Goal: Task Accomplishment & Management: Use online tool/utility

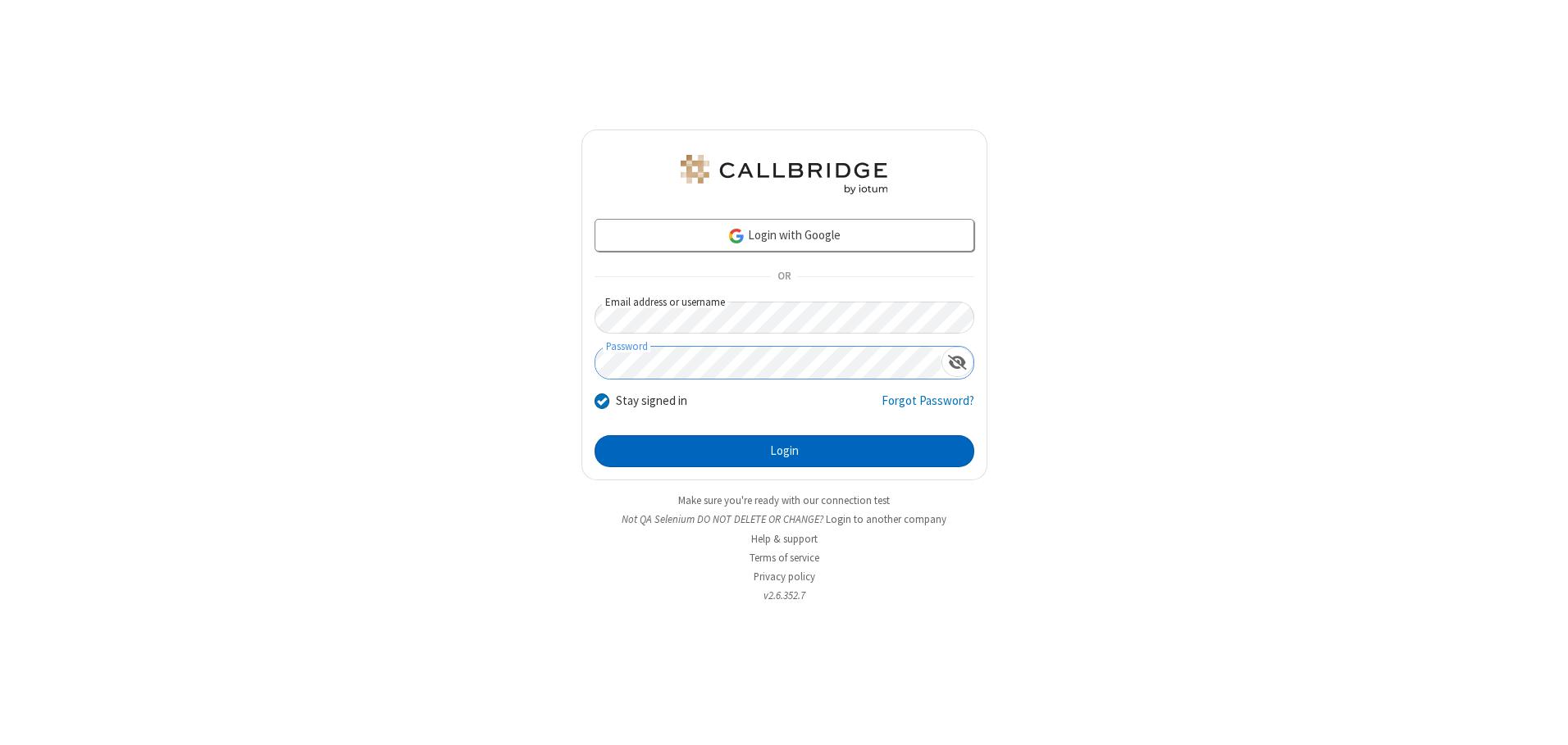
click at [784, 451] on button "Login" at bounding box center [784, 452] width 380 height 32
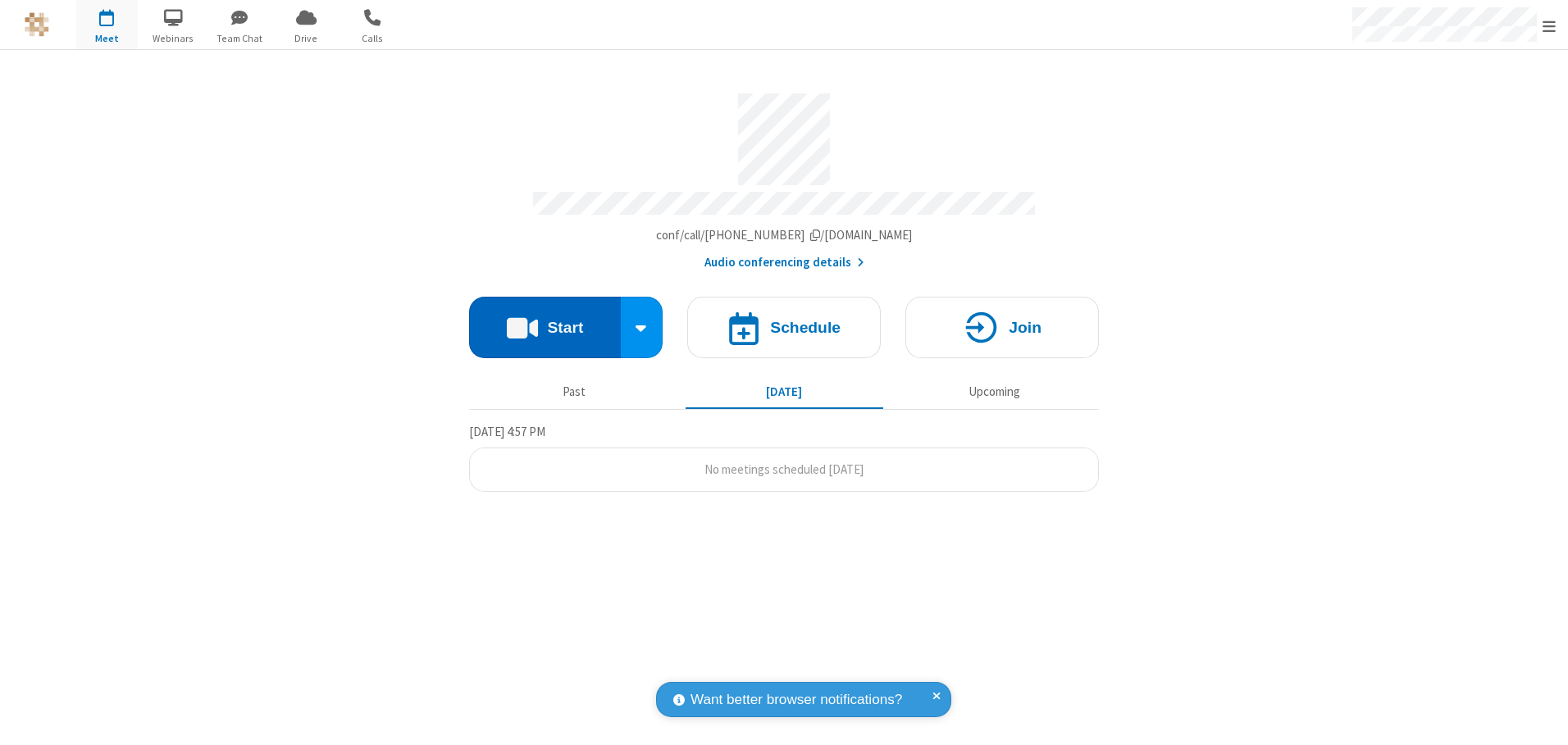
click at [545, 321] on button "Start" at bounding box center [545, 328] width 152 height 61
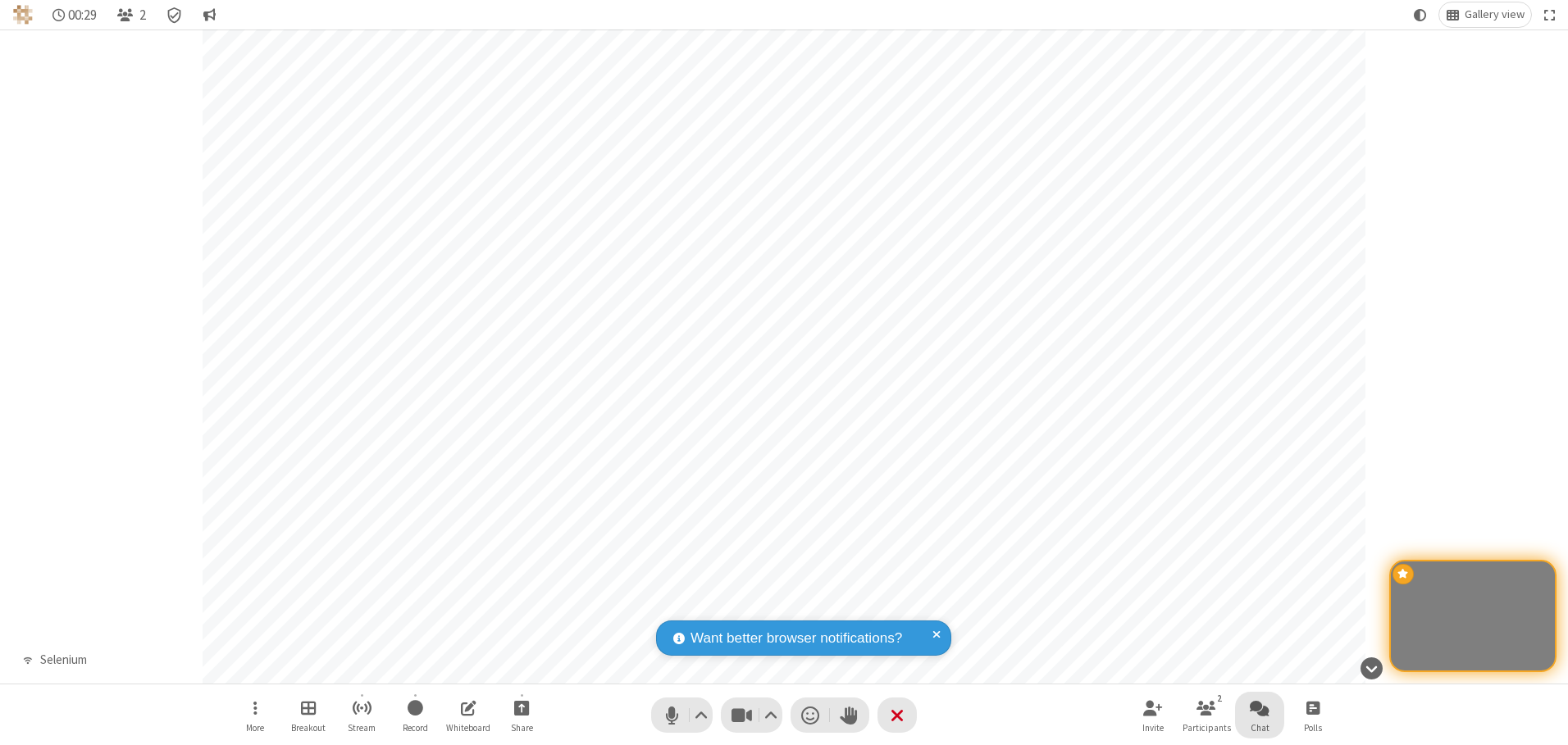
click at [1259, 707] on span "Open chat" at bounding box center [1259, 707] width 20 height 21
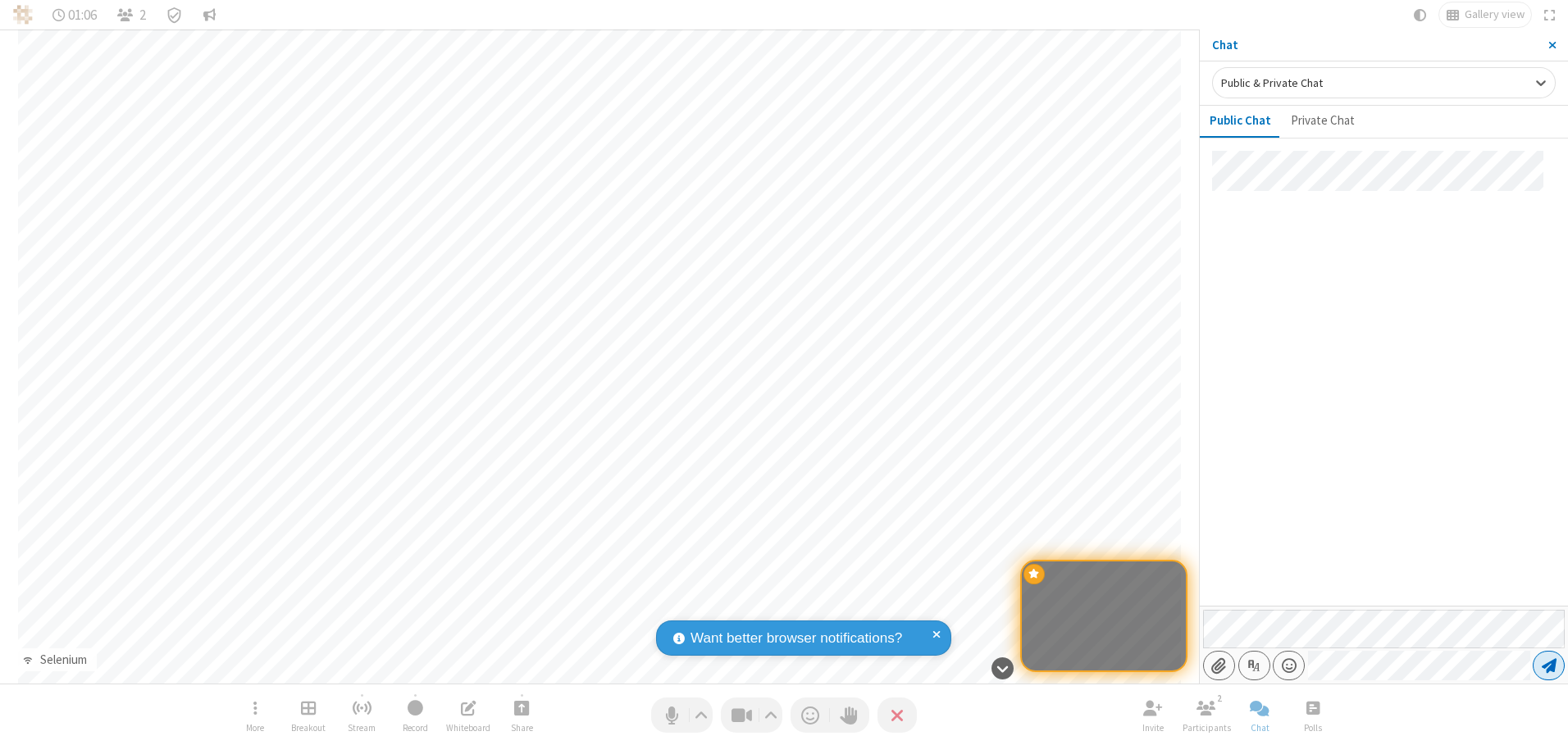
click at [1548, 666] on span "Send message" at bounding box center [1549, 666] width 14 height 16
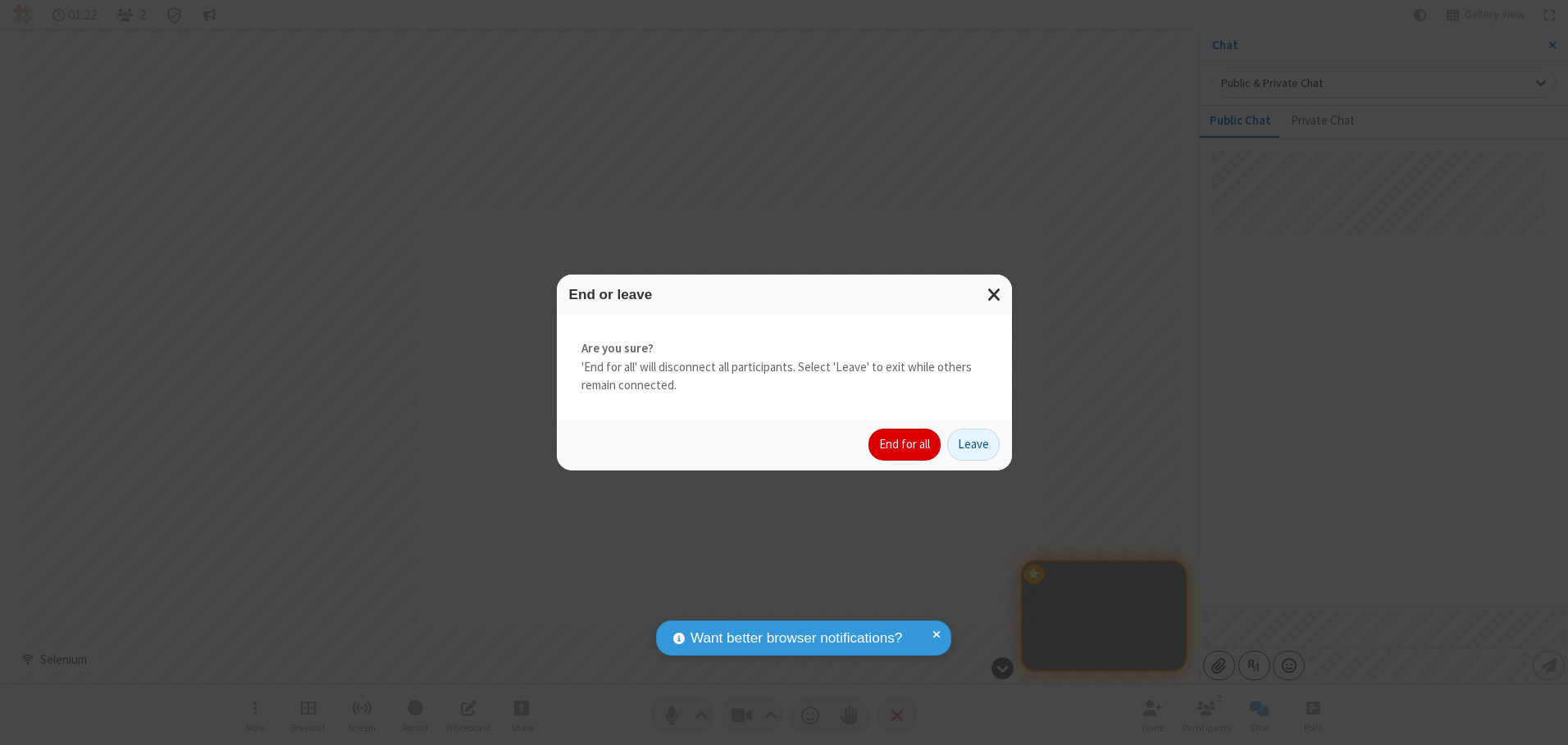
click at [906, 444] on button "End for all" at bounding box center [905, 444] width 72 height 32
